Goal: Information Seeking & Learning: Learn about a topic

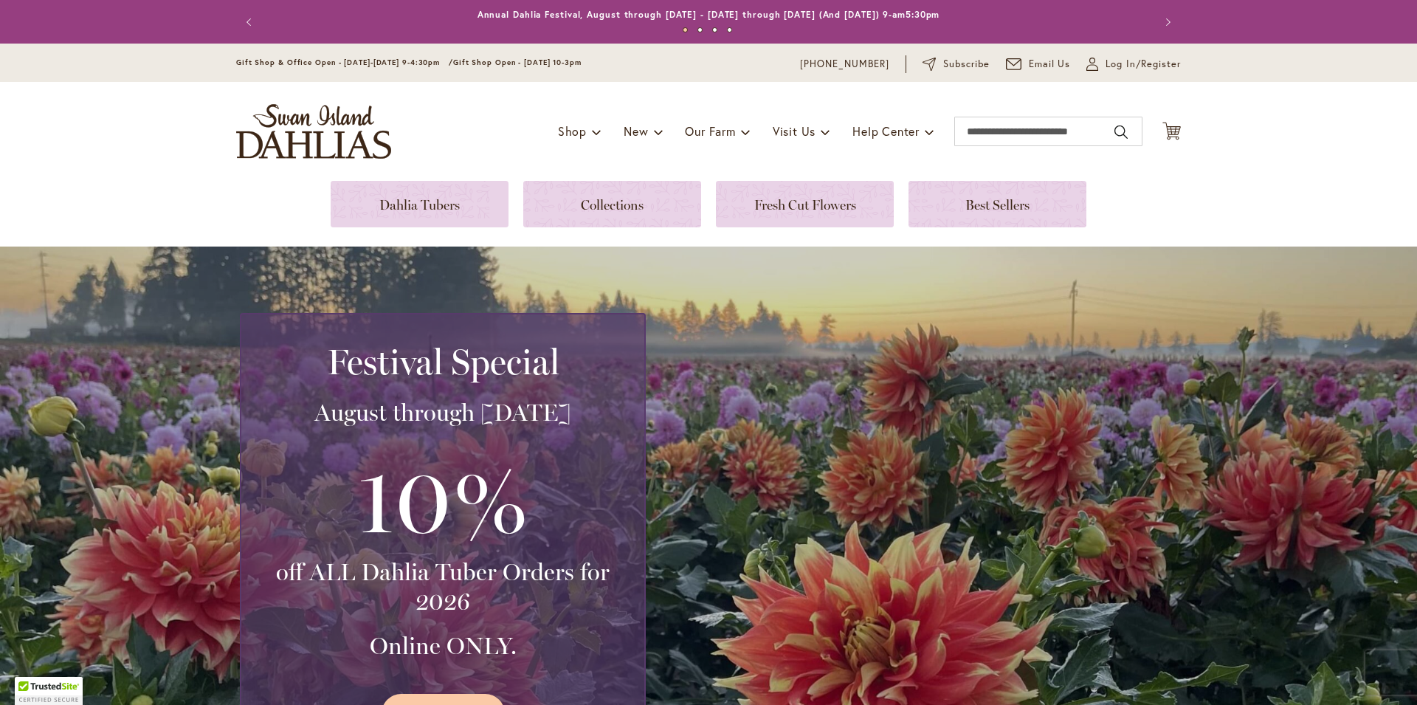
click at [842, 176] on div "Toggle Nav Shop Dahlia Tubers Collections Fresh Cut Dahlias Gardening Supplies …" at bounding box center [708, 131] width 974 height 99
click at [824, 213] on link at bounding box center [805, 204] width 178 height 47
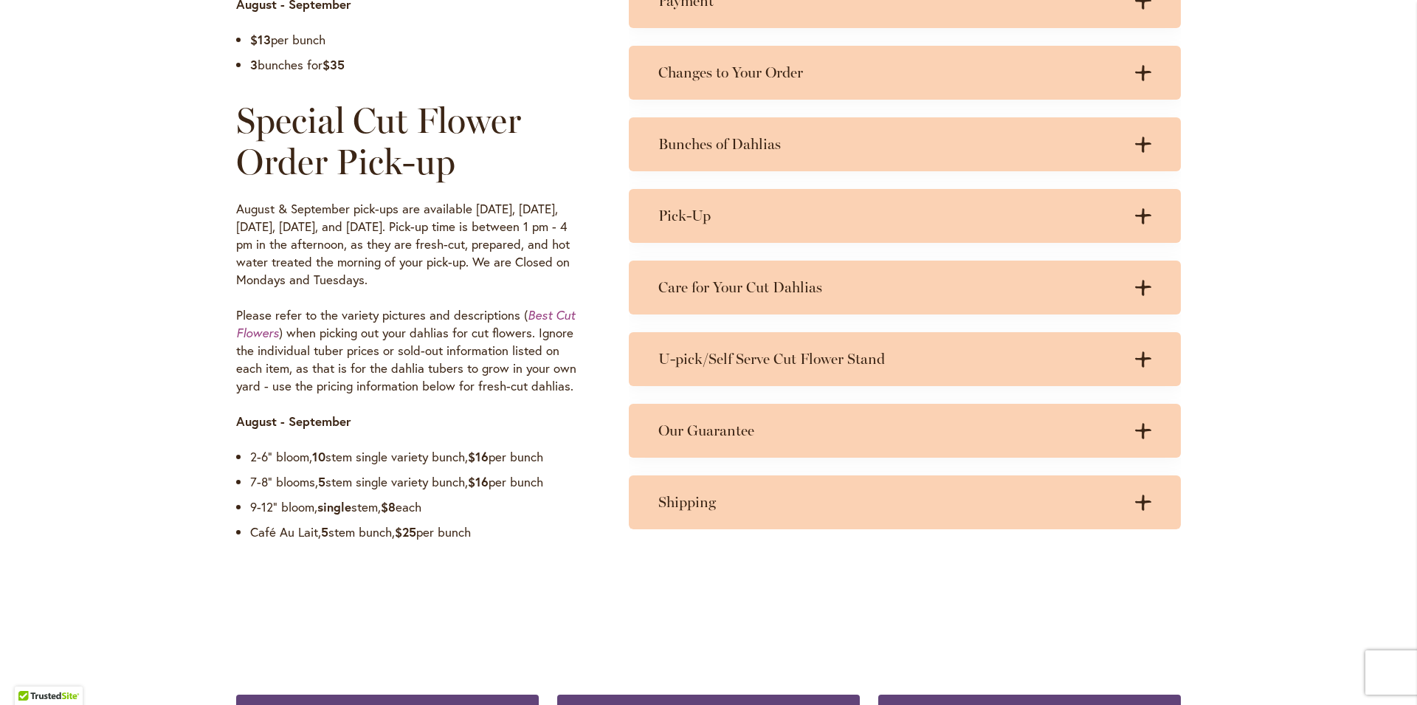
scroll to position [1304, 0]
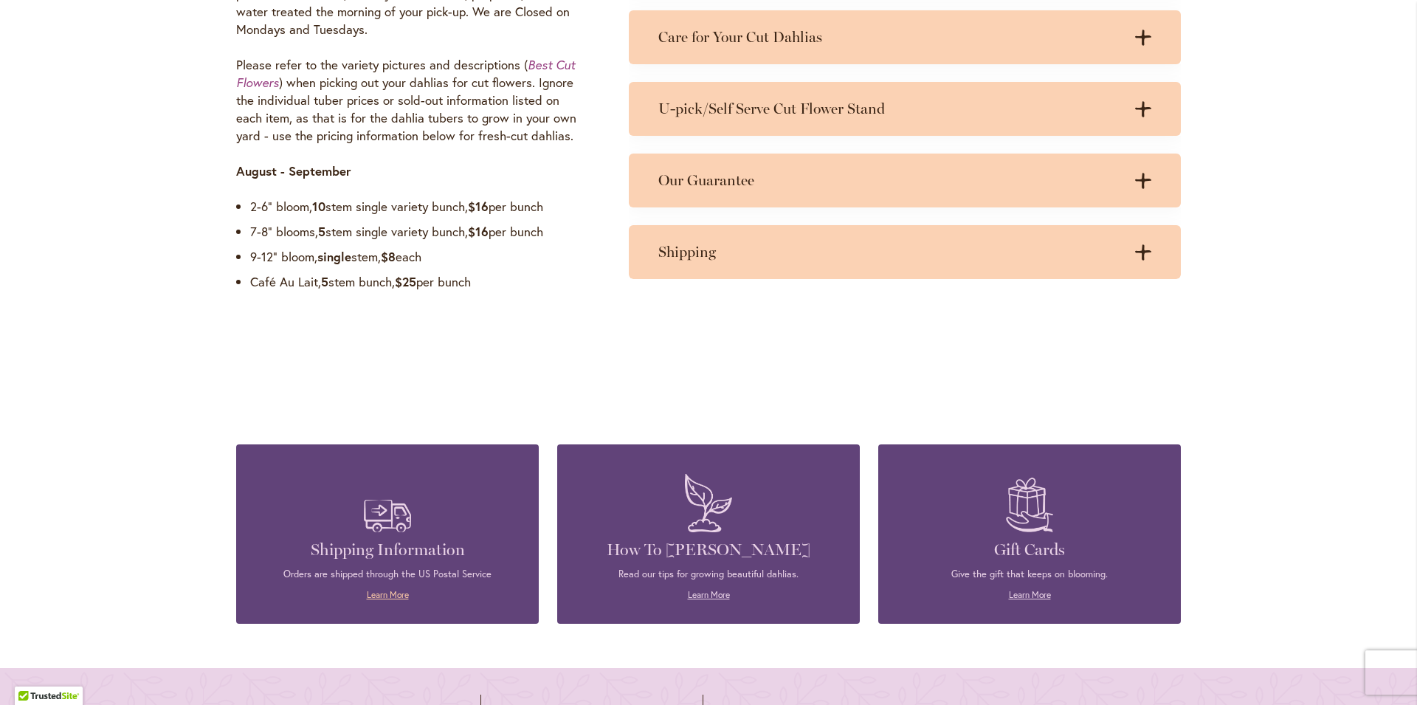
click at [382, 596] on link "Learn More" at bounding box center [388, 594] width 42 height 11
